Goal: Task Accomplishment & Management: Use online tool/utility

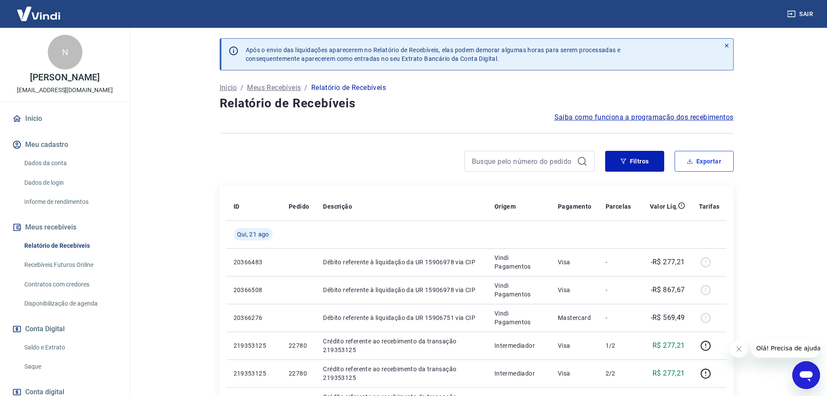
click at [708, 166] on button "Exportar" at bounding box center [704, 161] width 59 height 21
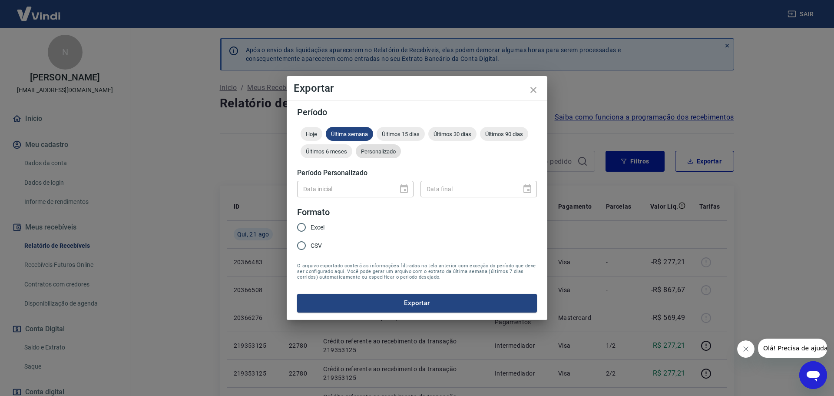
click at [356, 152] on span "Personalizado" at bounding box center [378, 151] width 45 height 7
click at [367, 152] on span "Personalizado" at bounding box center [378, 151] width 45 height 7
click at [404, 184] on icon "Choose date" at bounding box center [404, 189] width 10 height 10
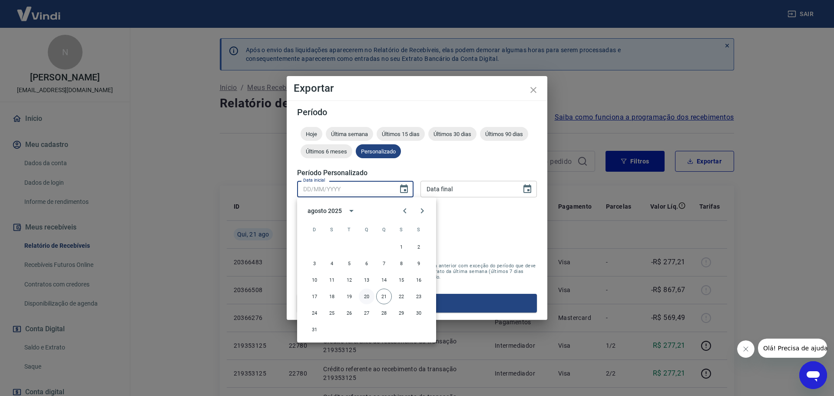
click at [368, 297] on button "20" at bounding box center [367, 296] width 16 height 16
type input "[DATE]"
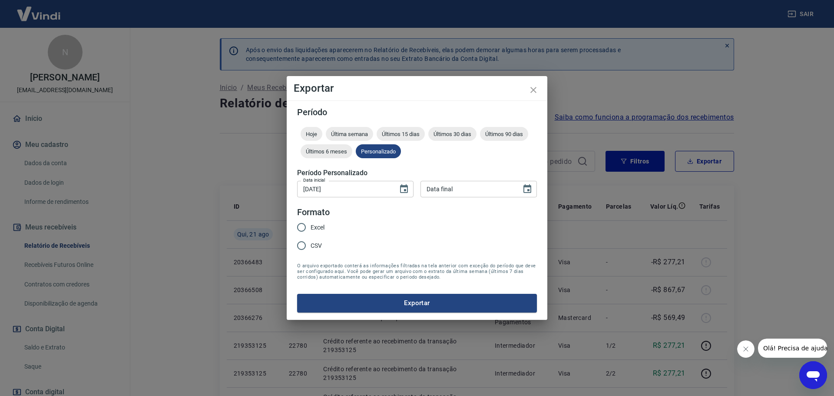
drag, startPoint x: 525, startPoint y: 191, endPoint x: 523, endPoint y: 197, distance: 6.0
click at [525, 191] on icon "Choose date" at bounding box center [527, 189] width 10 height 10
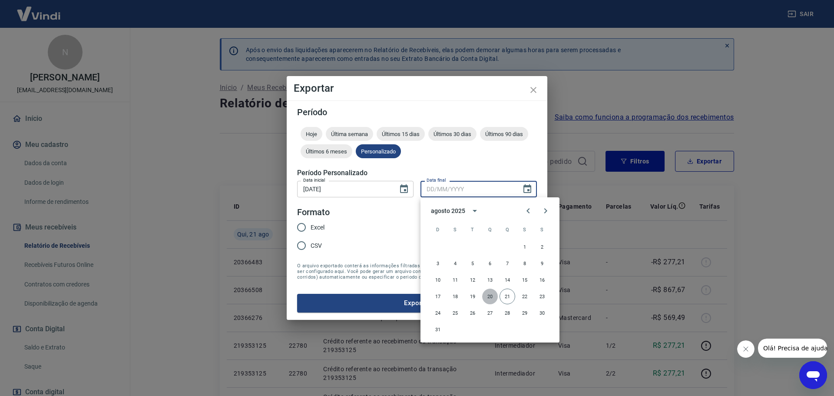
click at [491, 295] on button "20" at bounding box center [490, 296] width 16 height 16
type input "[DATE]"
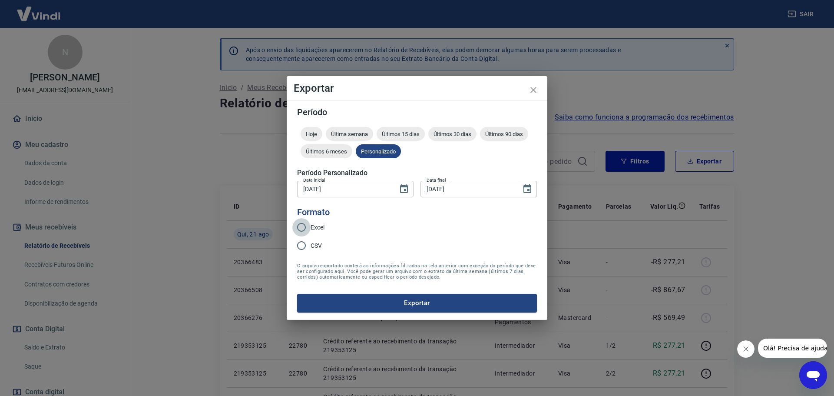
click at [305, 228] on input "Excel" at bounding box center [301, 227] width 18 height 18
radio input "true"
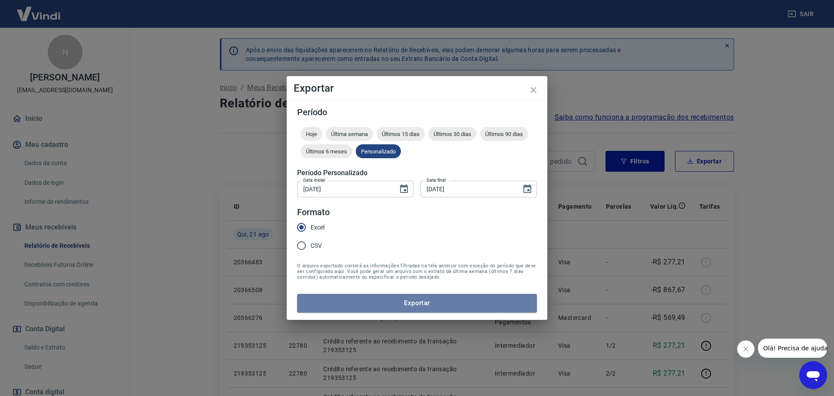
click at [425, 306] on button "Exportar" at bounding box center [417, 303] width 240 height 18
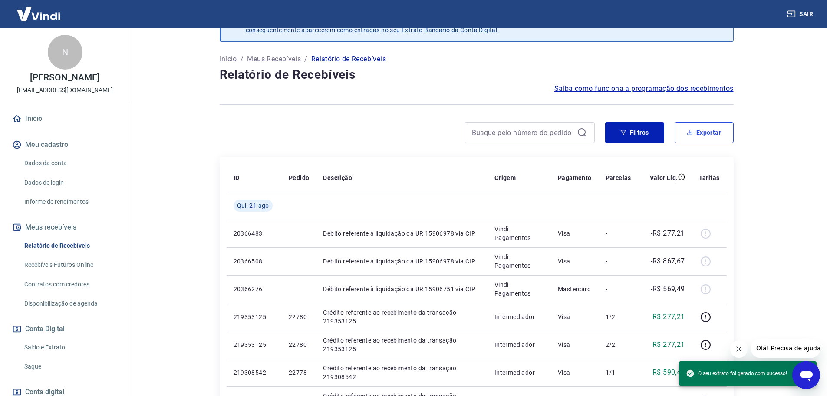
scroll to position [87, 0]
